Goal: Register for event/course

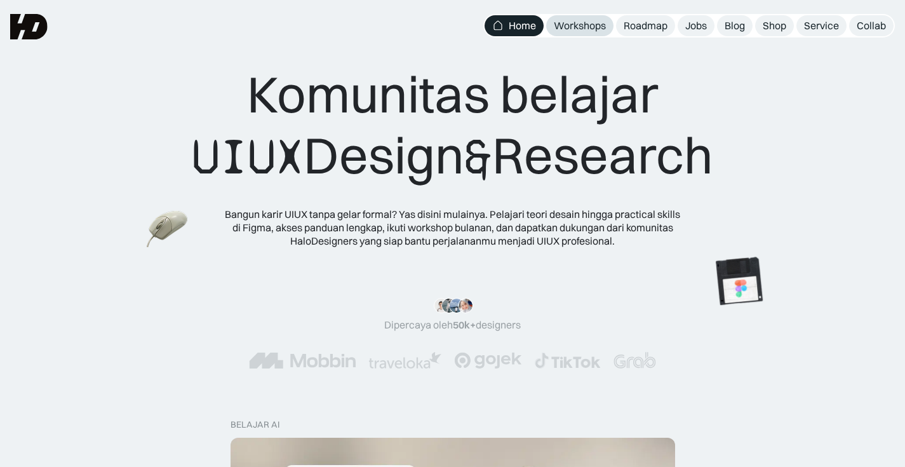
click at [573, 23] on div "Workshops" at bounding box center [580, 25] width 52 height 13
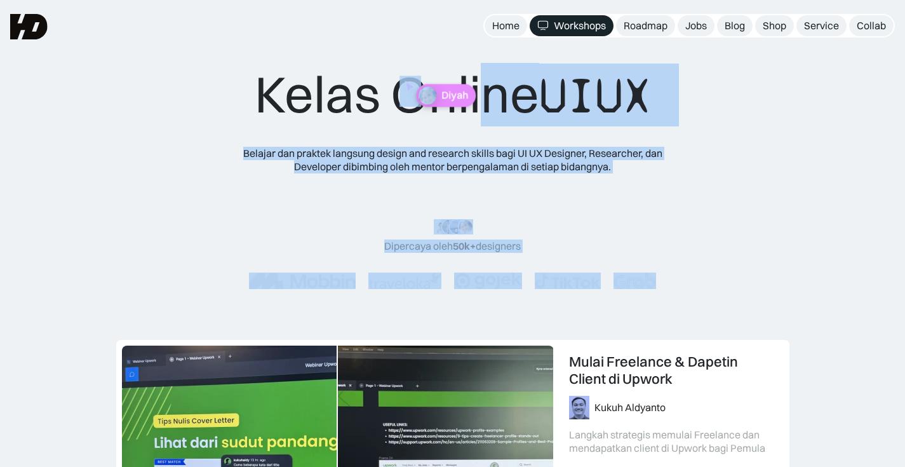
drag, startPoint x: 437, startPoint y: 83, endPoint x: 514, endPoint y: 116, distance: 83.6
click at [505, 115] on div "Kelas Online UIUX Belajar dan praktek langsung design and research skills bagi …" at bounding box center [452, 188] width 509 height 251
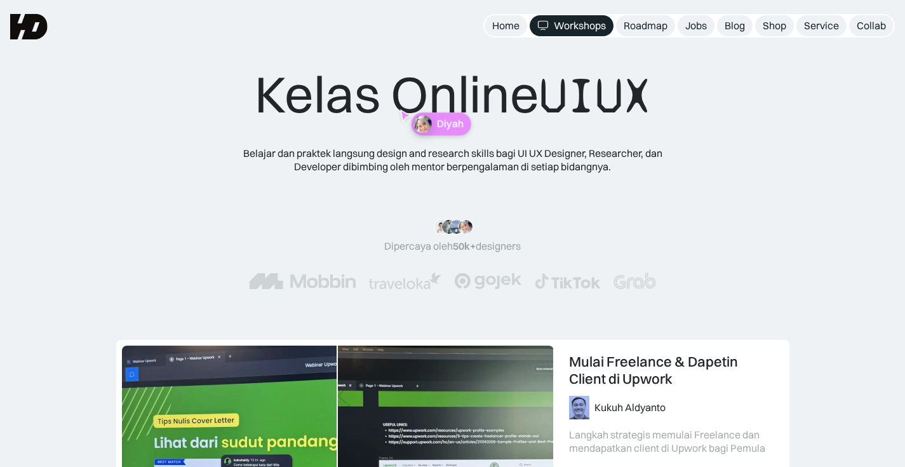
click at [481, 112] on div "Kelas Online UIUX" at bounding box center [453, 94] width 396 height 63
click at [616, 164] on div "Belajar dan praktek langsung design and research skills bagi UI UX Designer, Re…" at bounding box center [452, 160] width 457 height 27
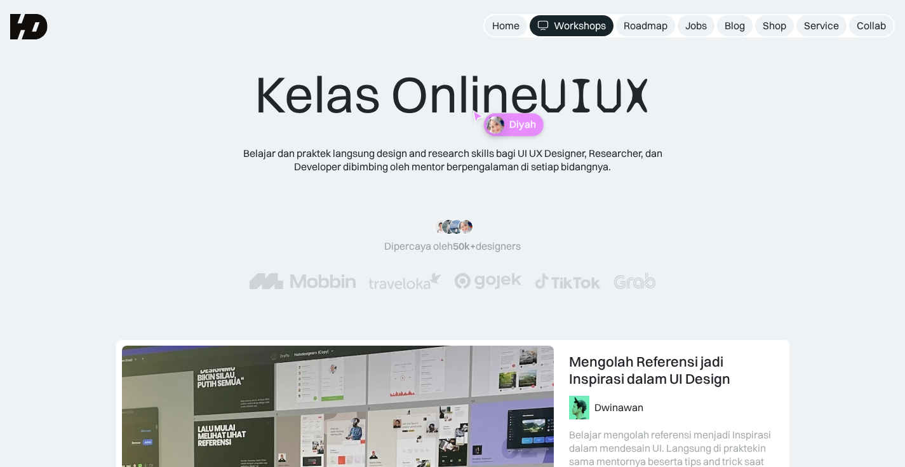
click at [518, 132] on div "Kelas Online UIUX Belajar dan praktek langsung design and research skills bagi …" at bounding box center [452, 188] width 509 height 251
